Goal: Check status: Check status

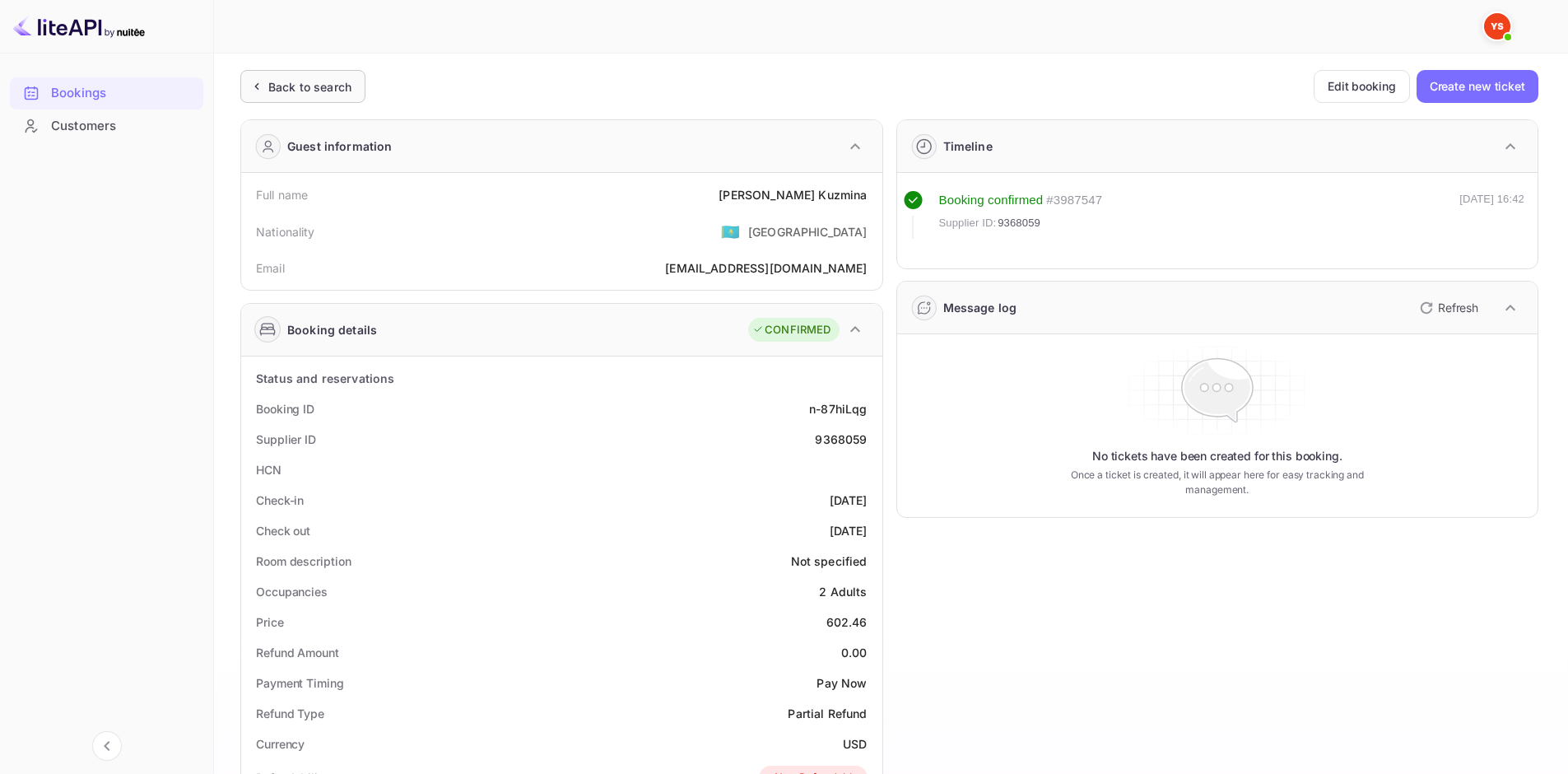
click at [334, 90] on div "Back to search" at bounding box center [309, 86] width 83 height 17
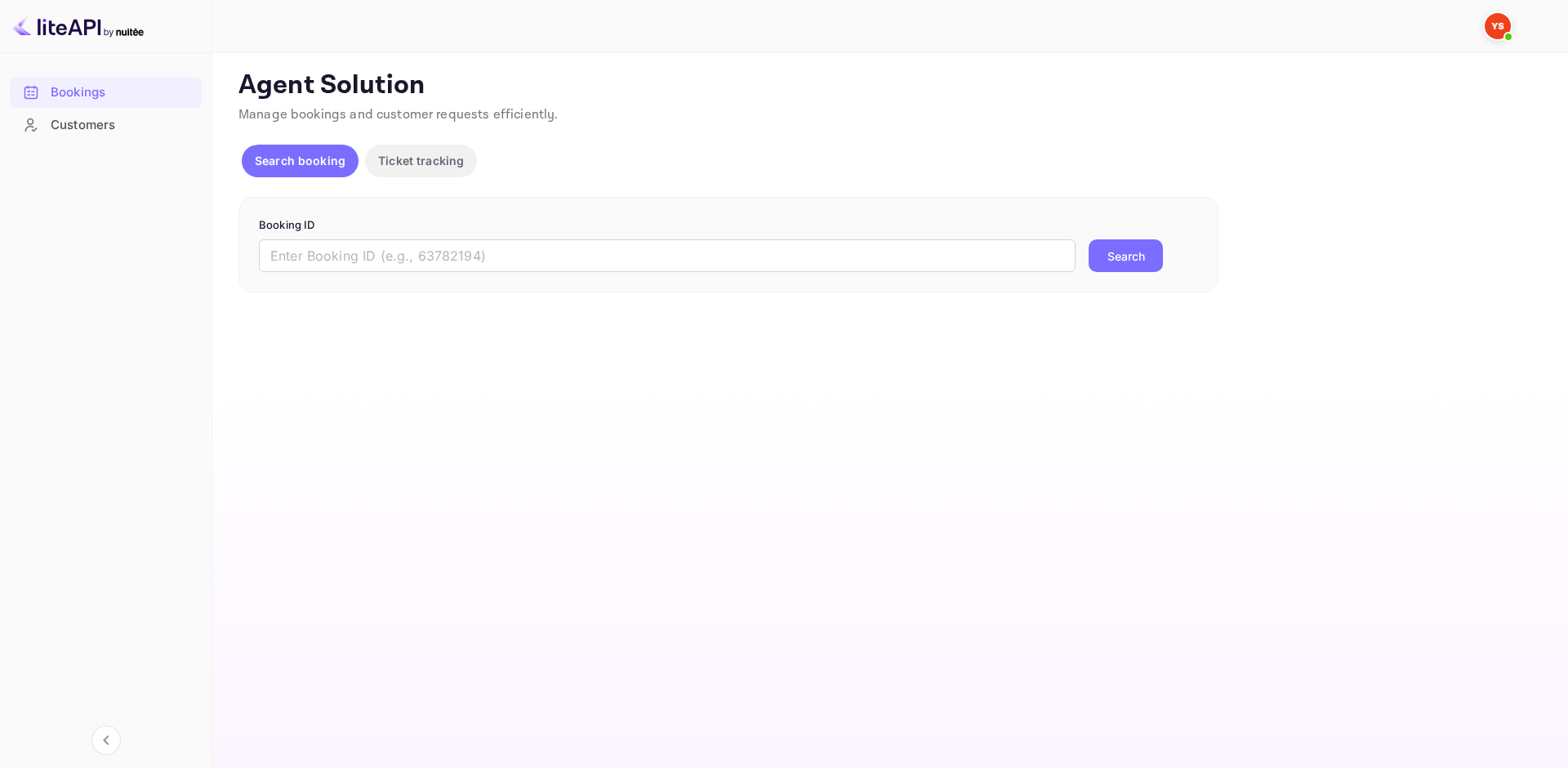
drag, startPoint x: 470, startPoint y: 254, endPoint x: 592, endPoint y: 274, distance: 123.6
click at [470, 254] on input "text" at bounding box center [667, 256] width 817 height 33
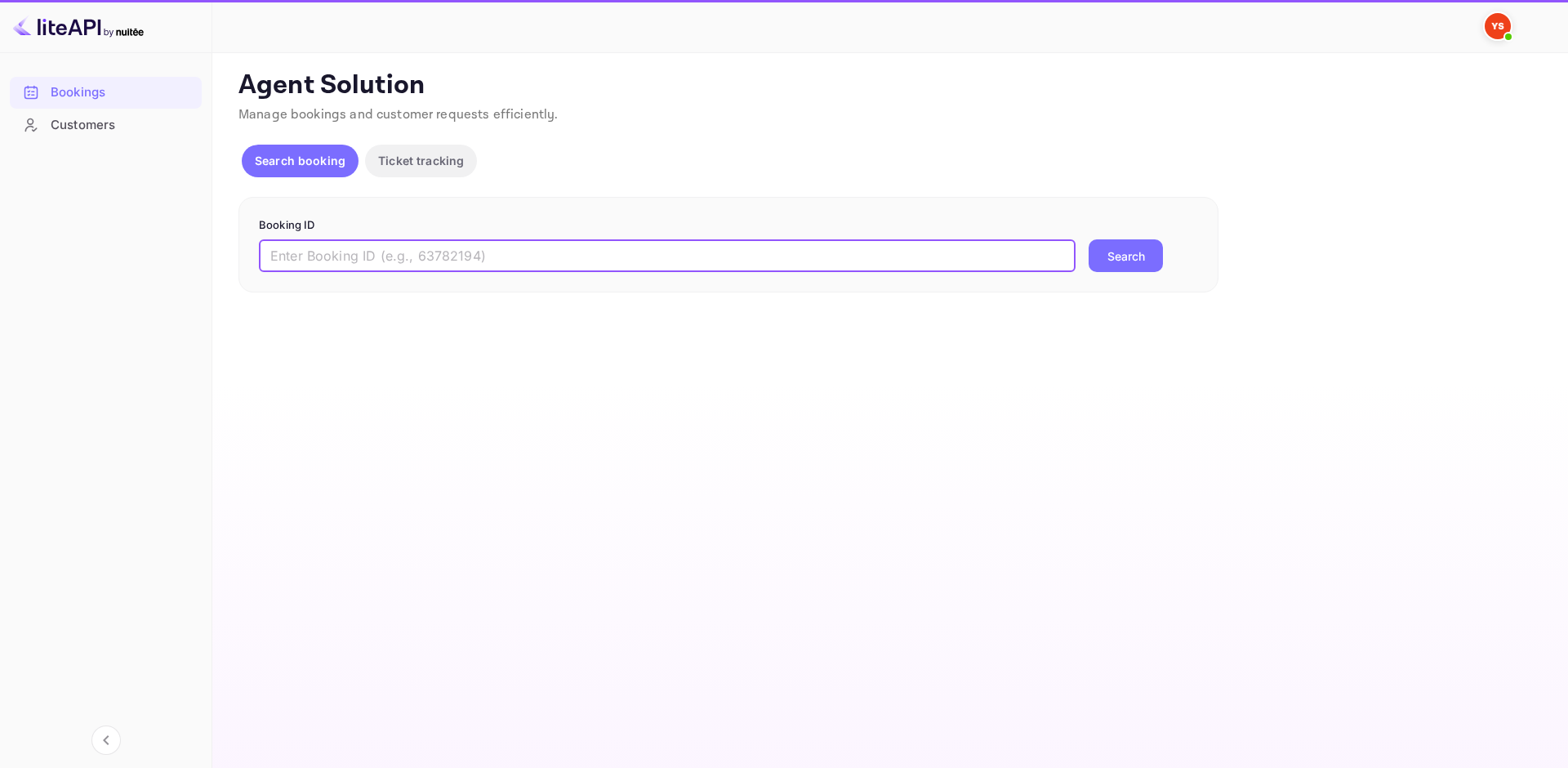
paste input "9355700"
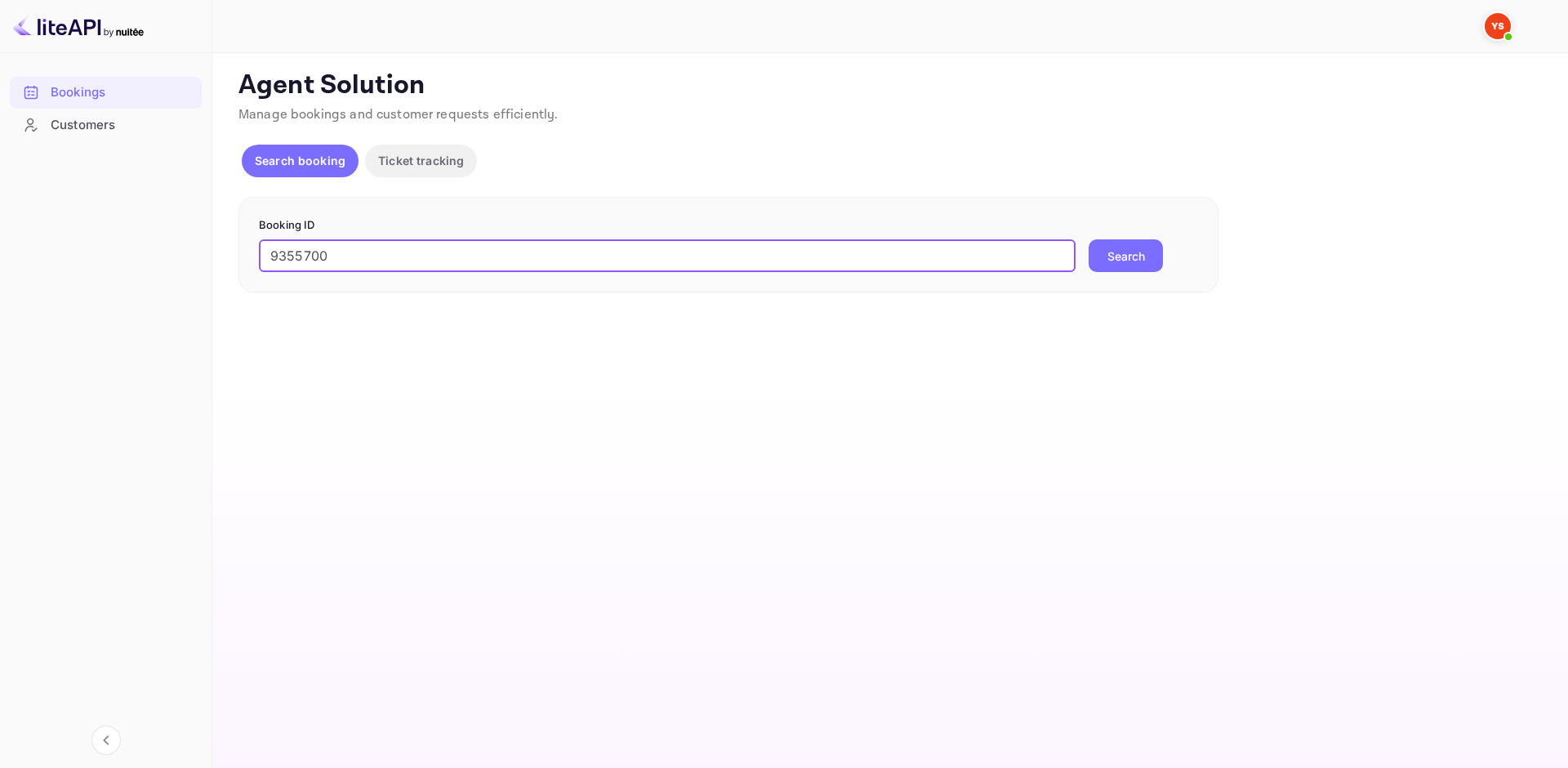
type input "9355700"
click at [1127, 253] on button "Search" at bounding box center [1125, 256] width 74 height 33
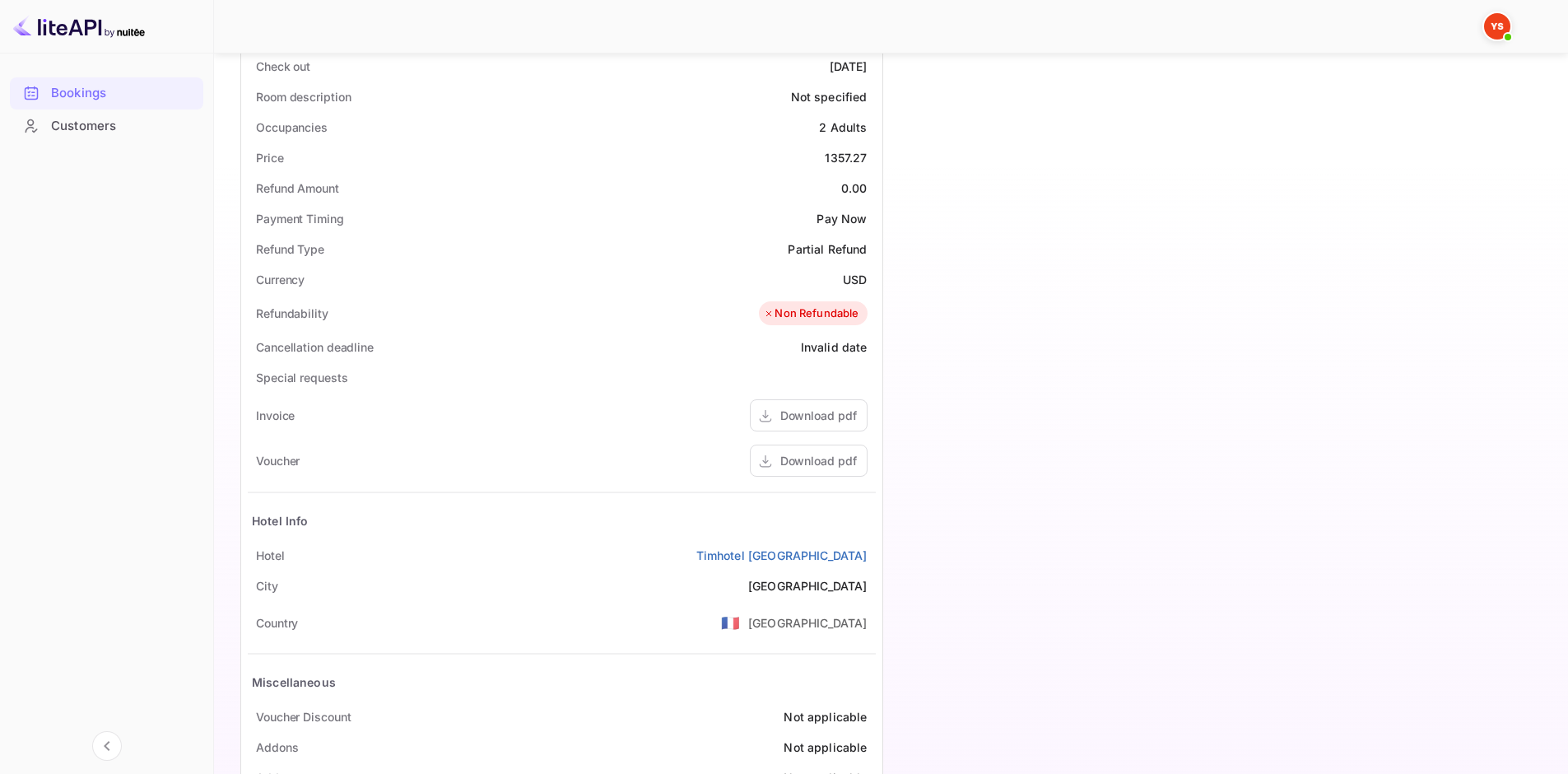
scroll to position [522, 0]
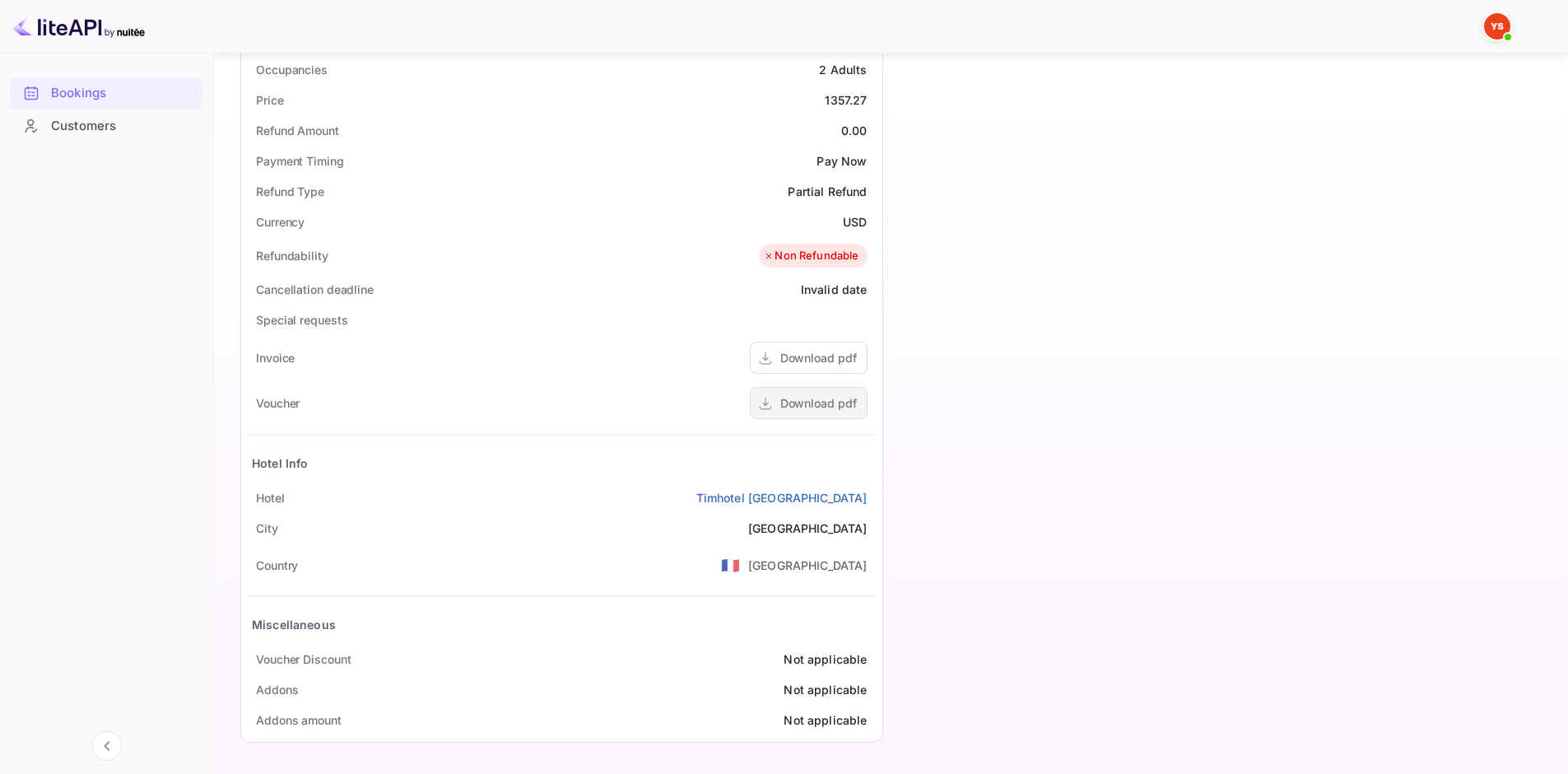
click at [835, 403] on div "Download pdf" at bounding box center [818, 403] width 77 height 17
click at [818, 398] on div "Download pdf" at bounding box center [818, 403] width 77 height 17
click at [792, 400] on div "Download pdf" at bounding box center [818, 403] width 77 height 17
